Goal: Task Accomplishment & Management: Manage account settings

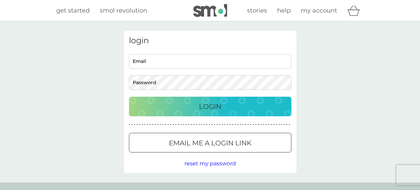
click at [224, 64] on input "Email" at bounding box center [210, 61] width 162 height 15
type input "[PERSON_NAME][EMAIL_ADDRESS][PERSON_NAME][DOMAIN_NAME]"
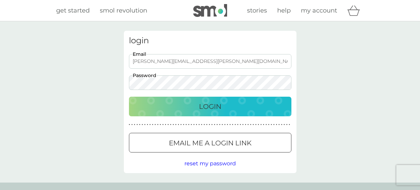
click at [173, 103] on div "Login" at bounding box center [210, 106] width 149 height 11
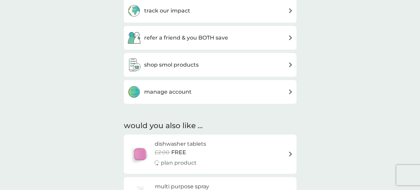
scroll to position [380, 0]
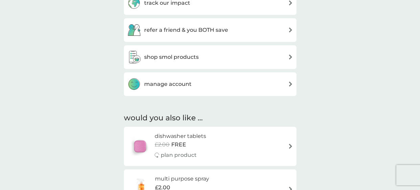
click at [278, 84] on div "manage account" at bounding box center [210, 84] width 166 height 14
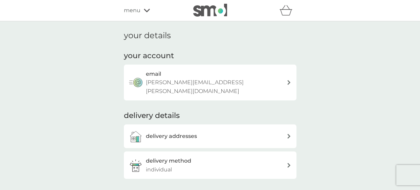
click at [278, 84] on div "email [PERSON_NAME][EMAIL_ADDRESS][PERSON_NAME][DOMAIN_NAME]" at bounding box center [216, 83] width 141 height 26
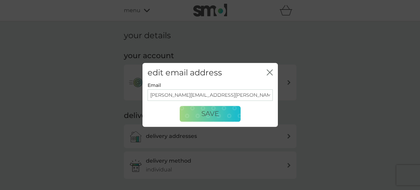
click at [223, 93] on input "[PERSON_NAME][EMAIL_ADDRESS][PERSON_NAME][DOMAIN_NAME]" at bounding box center [210, 95] width 125 height 12
drag, startPoint x: 223, startPoint y: 93, endPoint x: 86, endPoint y: 92, distance: 137.4
click at [86, 92] on div "edit email address close Email [PERSON_NAME][EMAIL_ADDRESS][PERSON_NAME][DOMAIN…" at bounding box center [210, 95] width 420 height 190
type input "[EMAIL_ADDRESS][DOMAIN_NAME]"
click at [189, 116] on button "Save" at bounding box center [210, 114] width 61 height 16
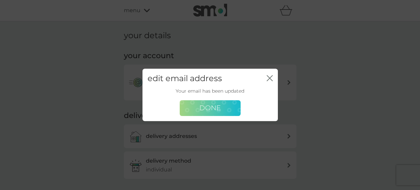
click at [217, 106] on span "Done" at bounding box center [209, 108] width 21 height 8
